Goal: Transaction & Acquisition: Download file/media

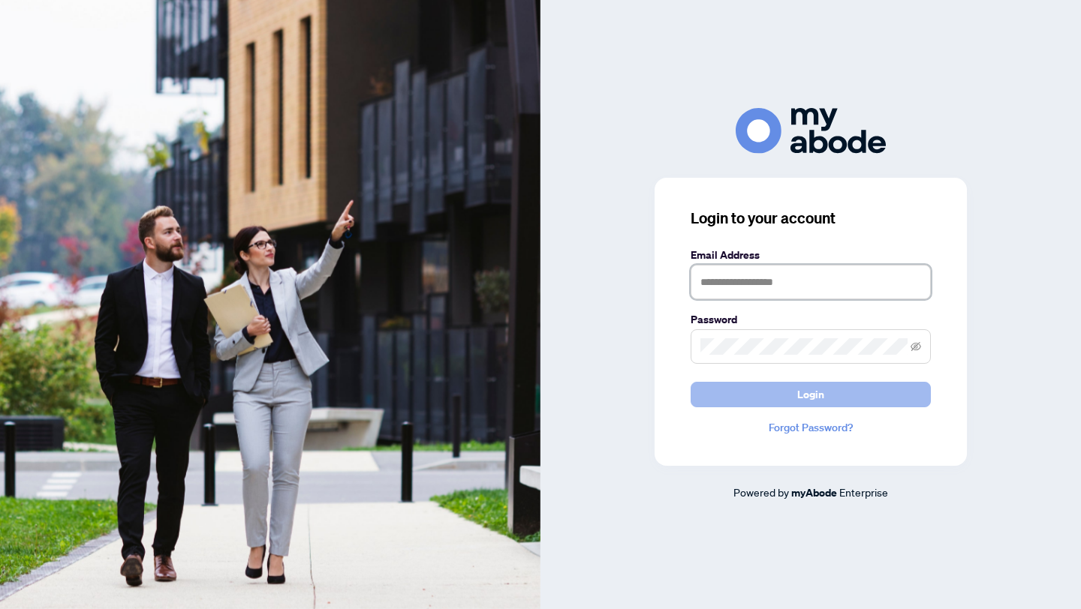
type input "**********"
click at [782, 392] on button "Login" at bounding box center [811, 395] width 240 height 26
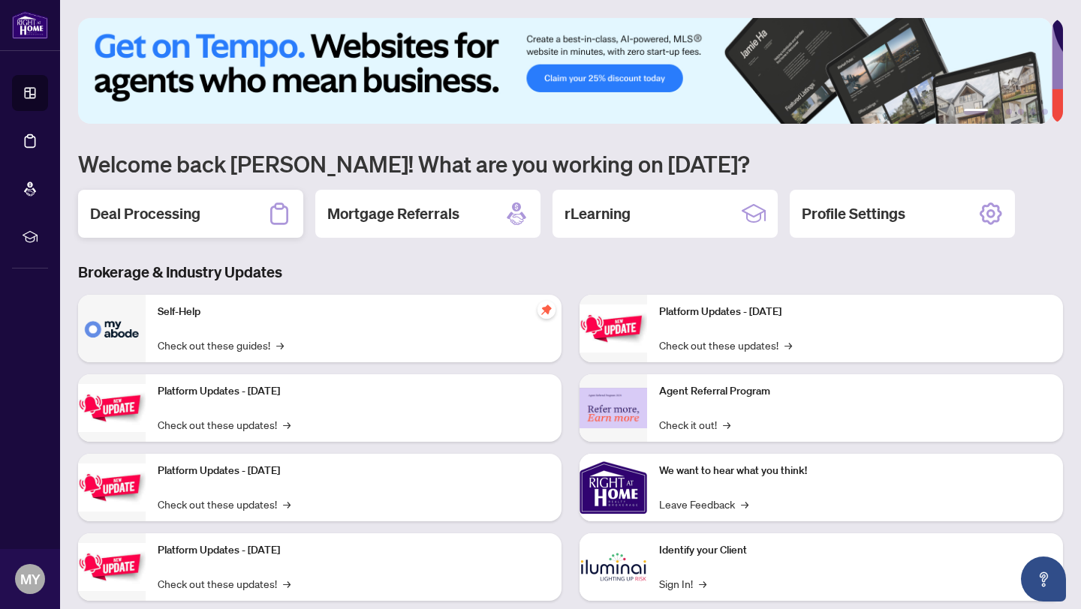
click at [154, 217] on h2 "Deal Processing" at bounding box center [145, 213] width 110 height 21
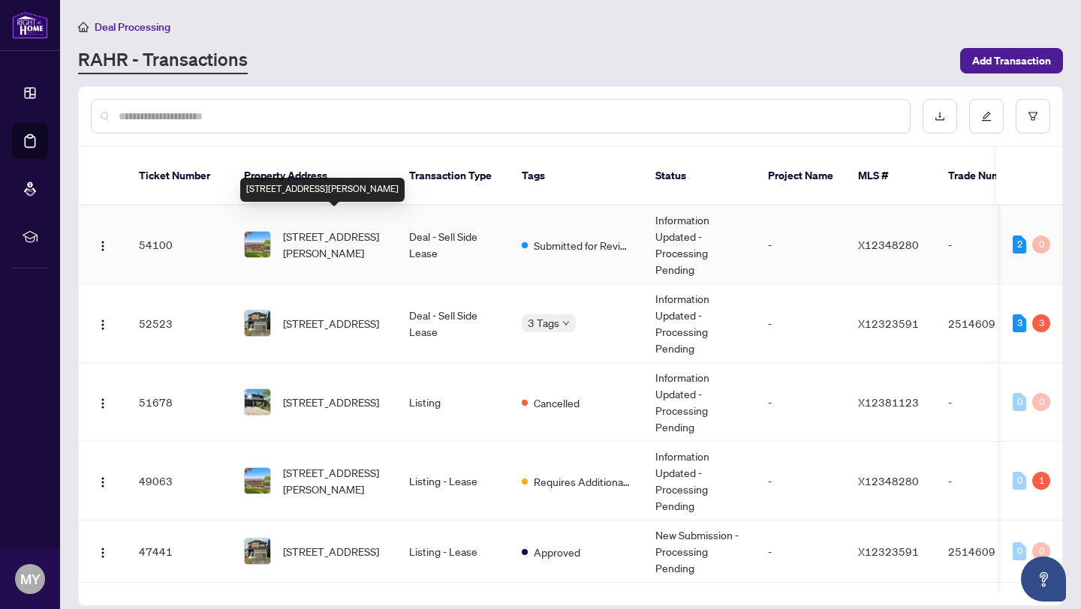
click at [364, 228] on span "[STREET_ADDRESS][PERSON_NAME]" at bounding box center [334, 244] width 102 height 33
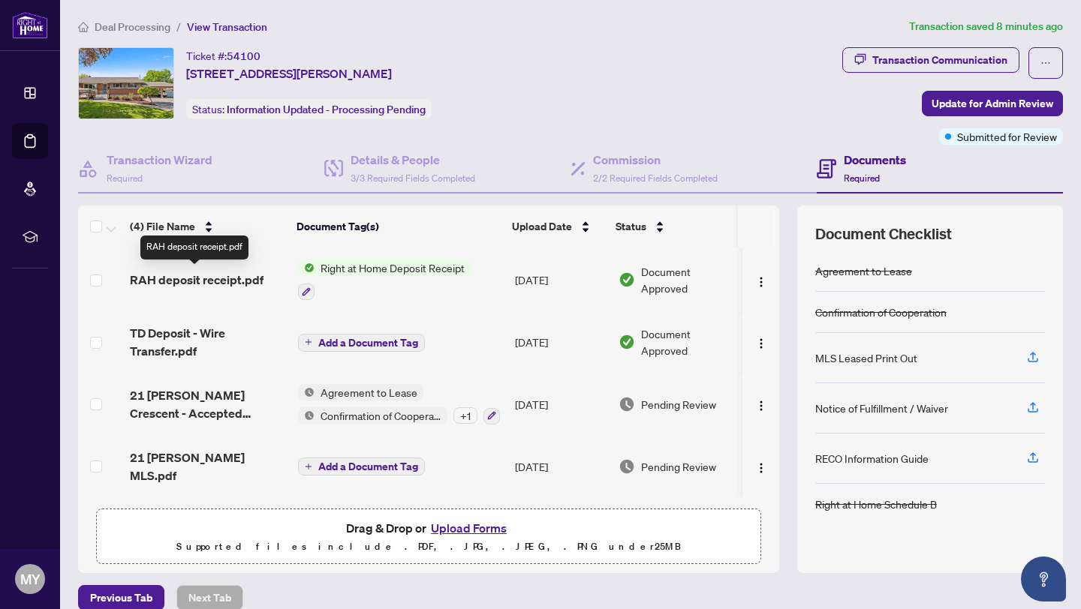
click at [215, 278] on span "RAH deposit receipt.pdf" at bounding box center [197, 280] width 134 height 18
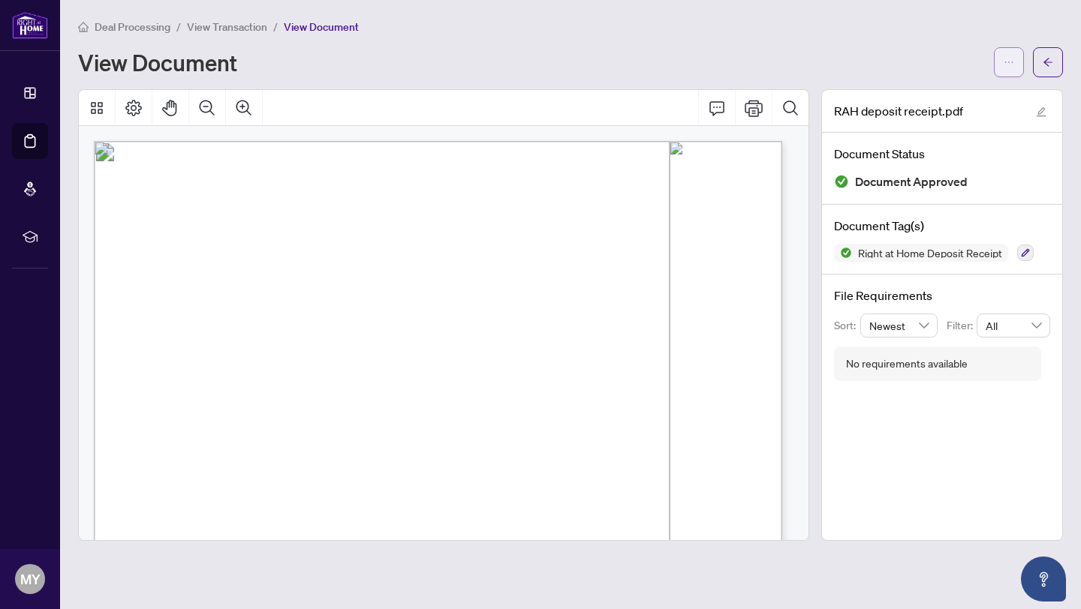
click at [1011, 68] on span "button" at bounding box center [1009, 62] width 11 height 24
click at [935, 99] on span "Download" at bounding box center [955, 94] width 114 height 17
